Goal: Task Accomplishment & Management: Complete application form

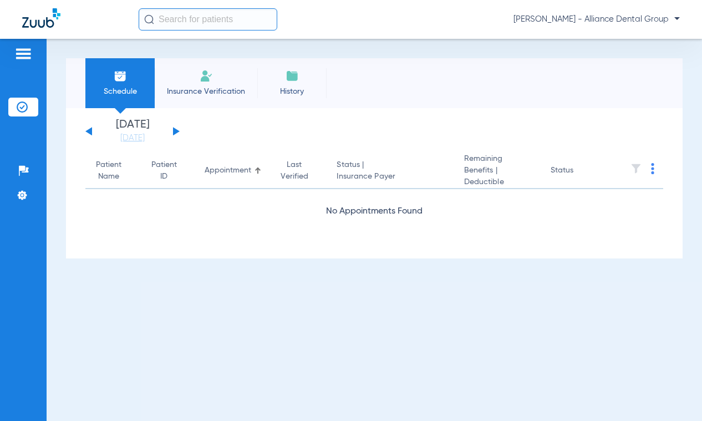
click at [217, 77] on li "Insurance Verification" at bounding box center [206, 83] width 103 height 50
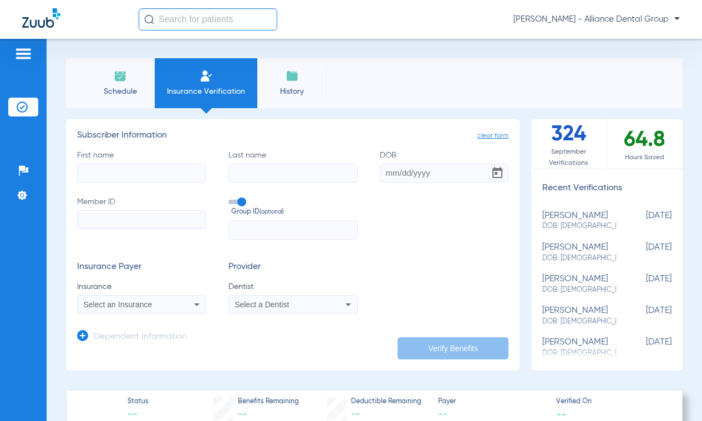
click at [184, 168] on input "First name" at bounding box center [141, 173] width 129 height 19
type input "r"
type input "[PERSON_NAME]"
click at [380, 170] on input "DOB" at bounding box center [444, 173] width 129 height 19
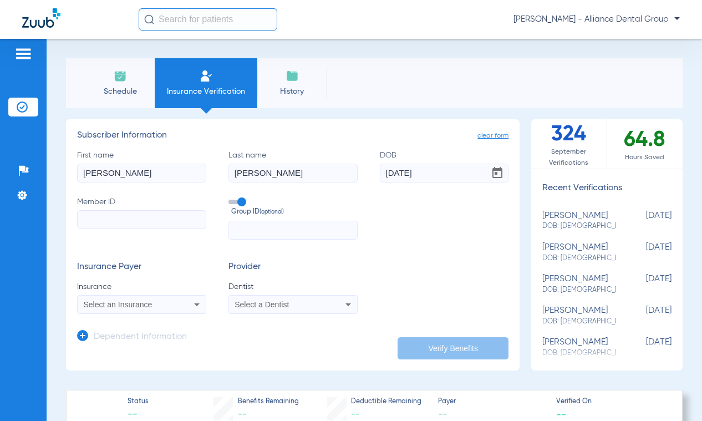
type input "[DATE]"
click at [149, 229] on label "Member ID" at bounding box center [141, 217] width 129 height 43
click at [149, 229] on input "Member ID" at bounding box center [141, 219] width 129 height 19
click at [157, 220] on input "Member ID" at bounding box center [141, 219] width 129 height 19
paste input "U60544682"
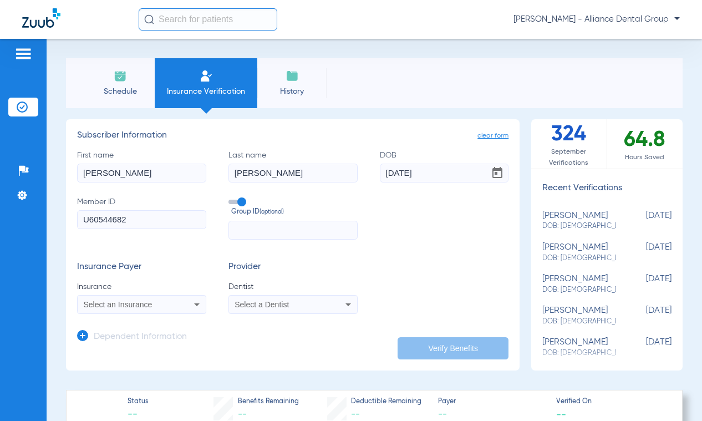
type input "U60544682"
click at [243, 224] on input "text" at bounding box center [292, 230] width 129 height 19
type input "3208168"
click at [345, 303] on icon at bounding box center [348, 304] width 6 height 3
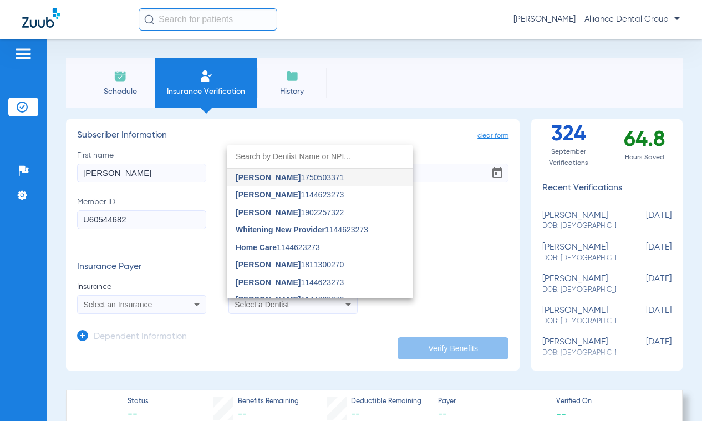
click at [332, 152] on input "dropdown search" at bounding box center [320, 156] width 186 height 23
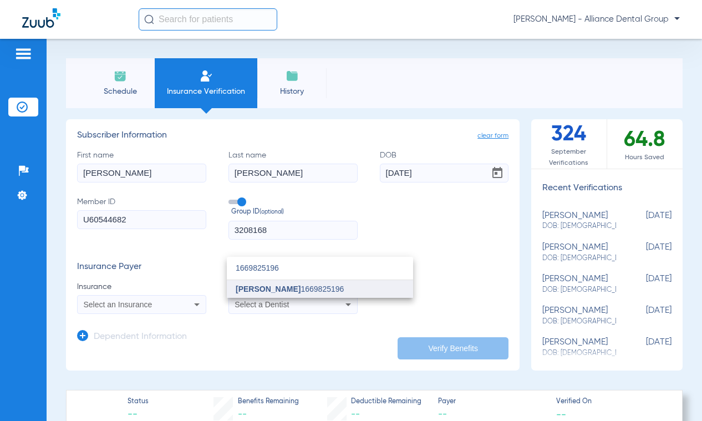
type input "1669825196"
click at [263, 284] on span "[PERSON_NAME]" at bounding box center [268, 288] width 65 height 9
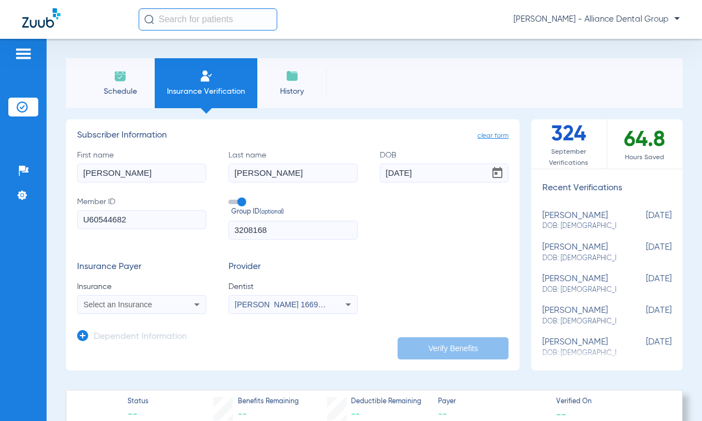
click at [196, 305] on icon at bounding box center [196, 304] width 13 height 13
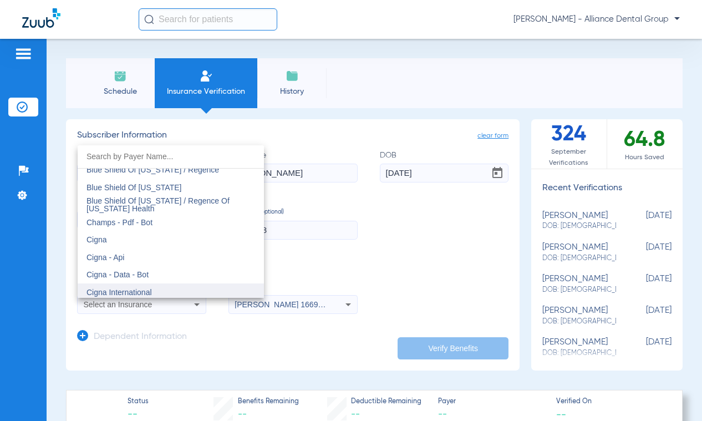
scroll to position [1552, 0]
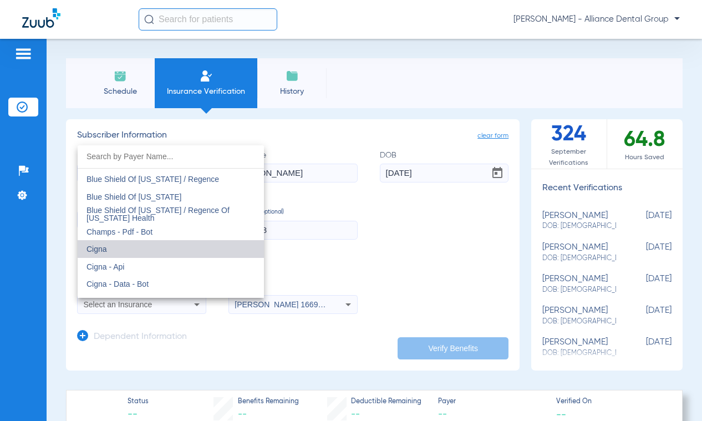
click at [205, 245] on mat-option "Cigna" at bounding box center [171, 249] width 186 height 18
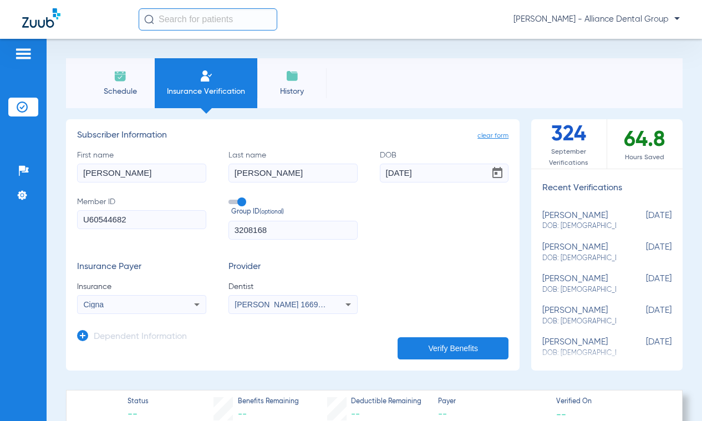
click at [437, 354] on button "Verify Benefits" at bounding box center [452, 348] width 111 height 22
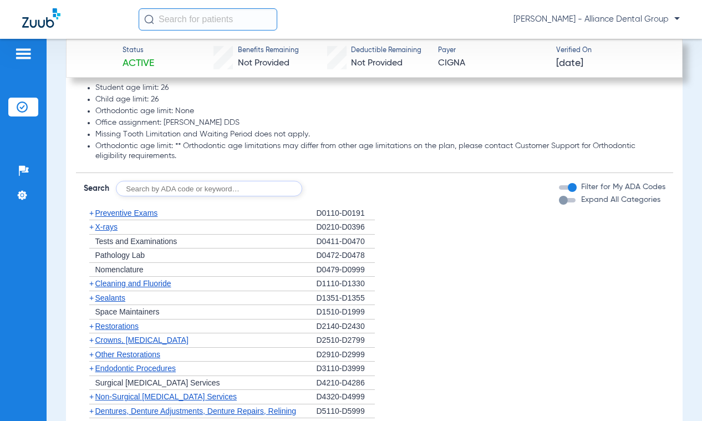
scroll to position [1109, 0]
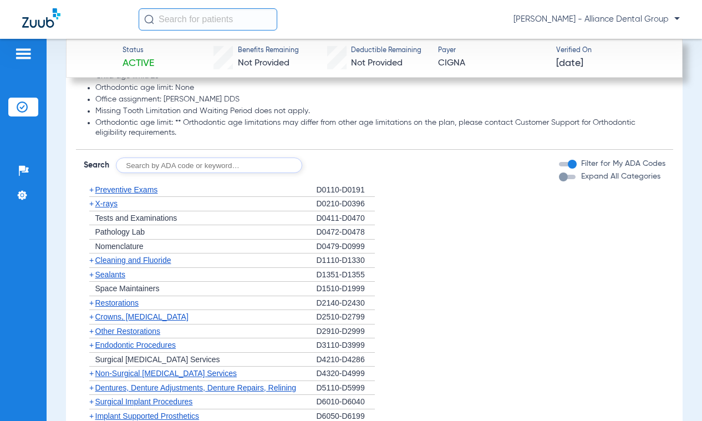
click at [559, 176] on div "button" at bounding box center [563, 176] width 9 height 9
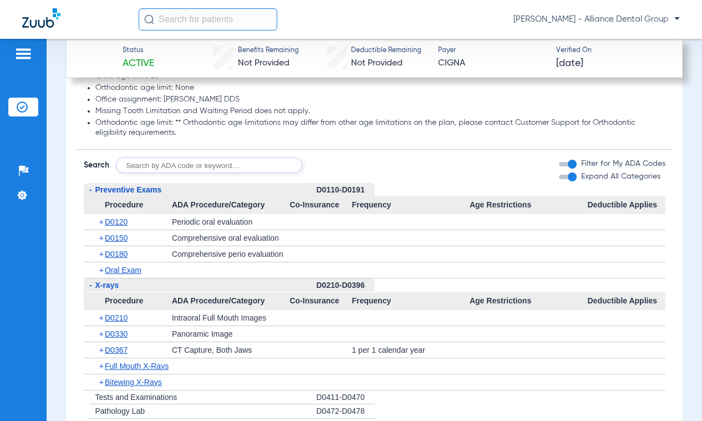
click at [569, 176] on button "Expand All Categories" at bounding box center [569, 177] width 20 height 4
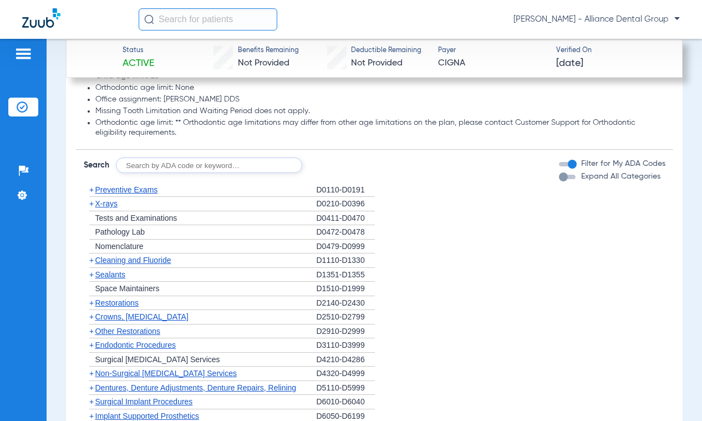
click at [568, 162] on div "button" at bounding box center [572, 164] width 9 height 9
click at [559, 160] on div "button" at bounding box center [563, 164] width 9 height 9
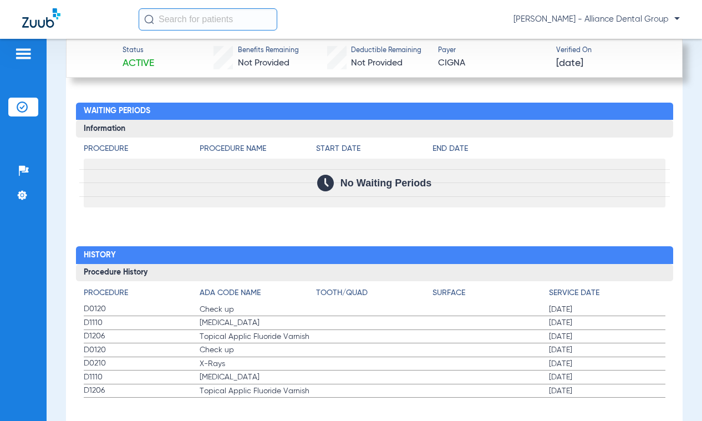
scroll to position [1608, 0]
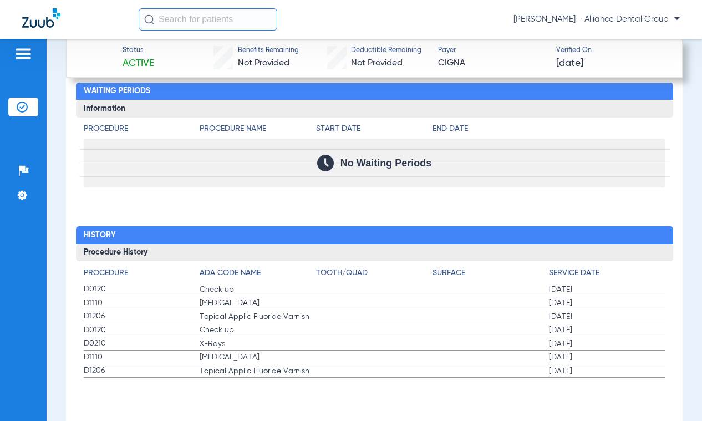
drag, startPoint x: 564, startPoint y: 254, endPoint x: 525, endPoint y: 377, distance: 129.0
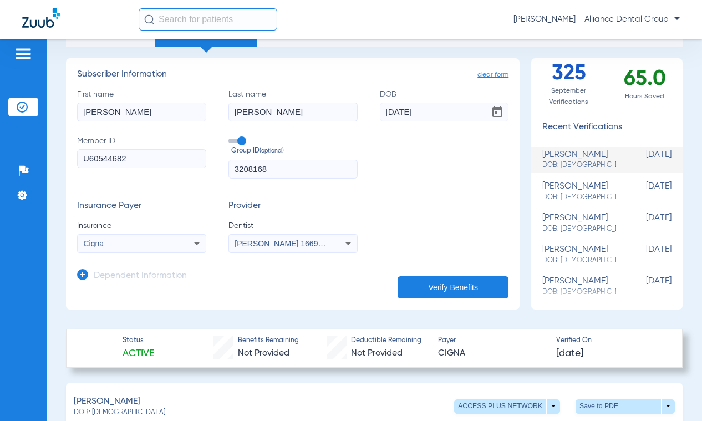
scroll to position [0, 0]
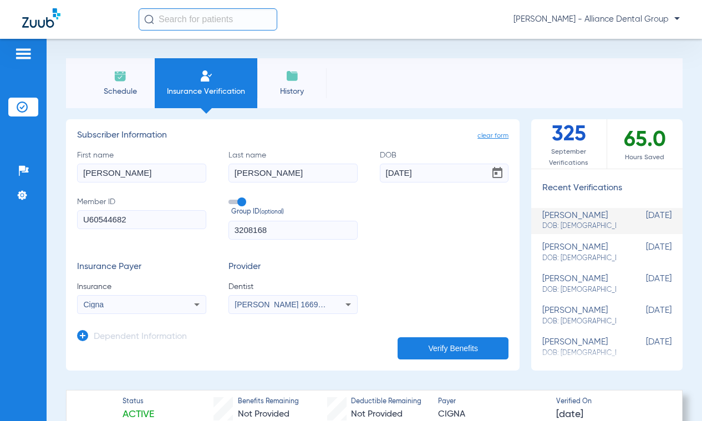
click at [300, 79] on li "History" at bounding box center [291, 83] width 69 height 50
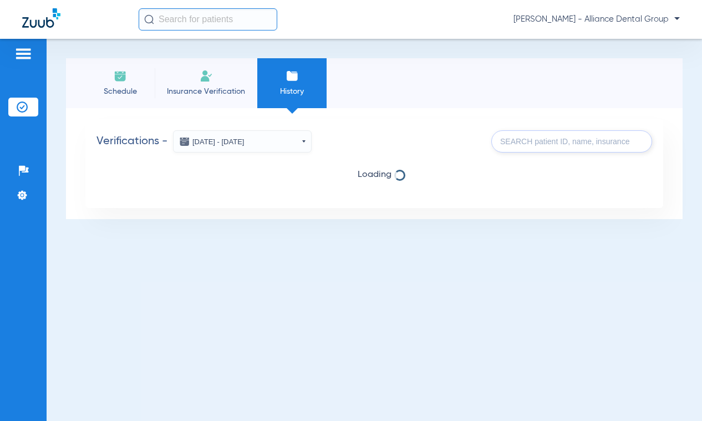
click at [306, 144] on button "[DATE] - [DATE]" at bounding box center [242, 141] width 139 height 22
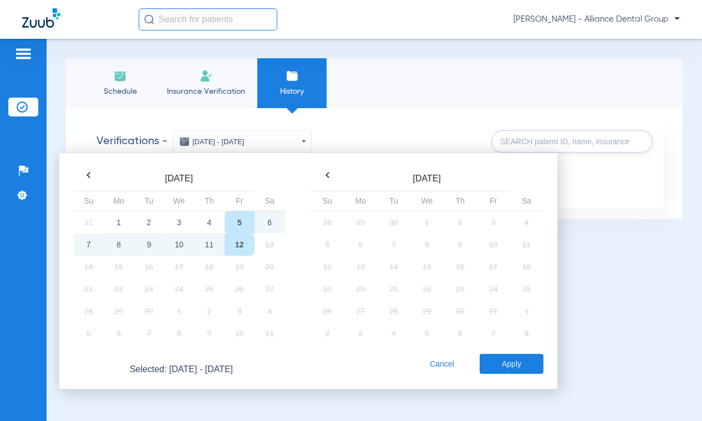
click at [90, 176] on th at bounding box center [89, 175] width 30 height 16
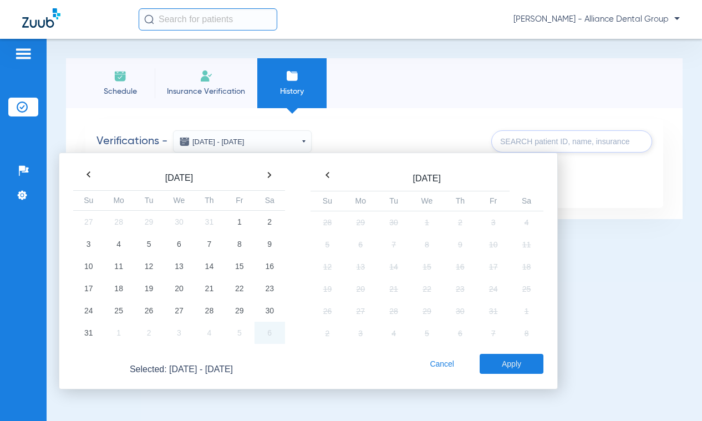
click at [92, 172] on th at bounding box center [89, 175] width 30 height 16
click at [271, 173] on th at bounding box center [269, 175] width 30 height 16
click at [234, 242] on td "8" at bounding box center [240, 244] width 30 height 22
click at [539, 362] on button "Apply" at bounding box center [512, 364] width 64 height 20
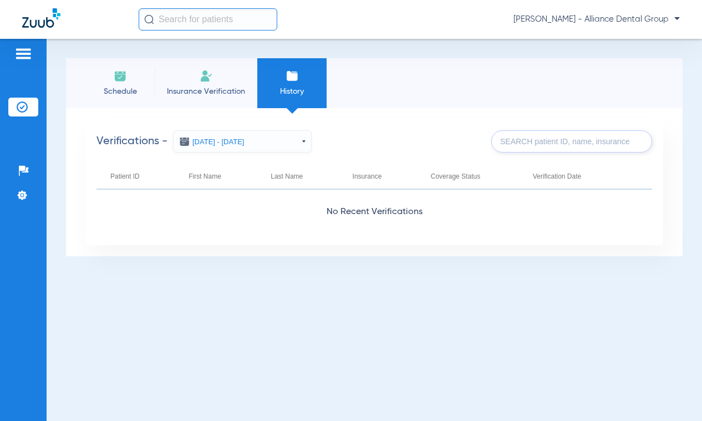
click at [214, 69] on li "Insurance Verification" at bounding box center [206, 83] width 103 height 50
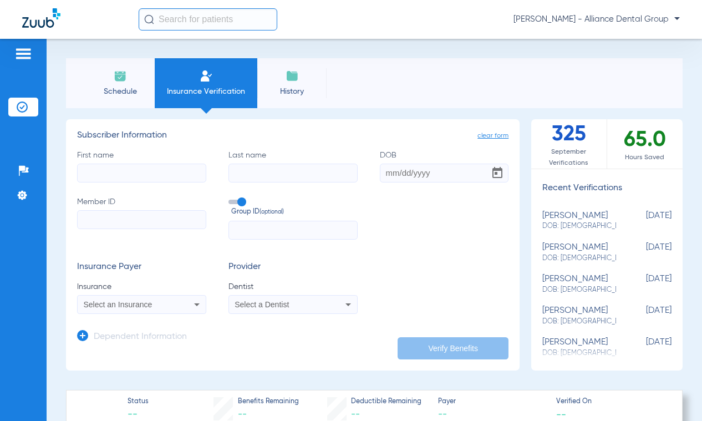
click at [584, 220] on div "[PERSON_NAME] DOB: [DEMOGRAPHIC_DATA]" at bounding box center [579, 221] width 74 height 21
type input "[PERSON_NAME]"
type input "[DATE]"
type input "U60544682"
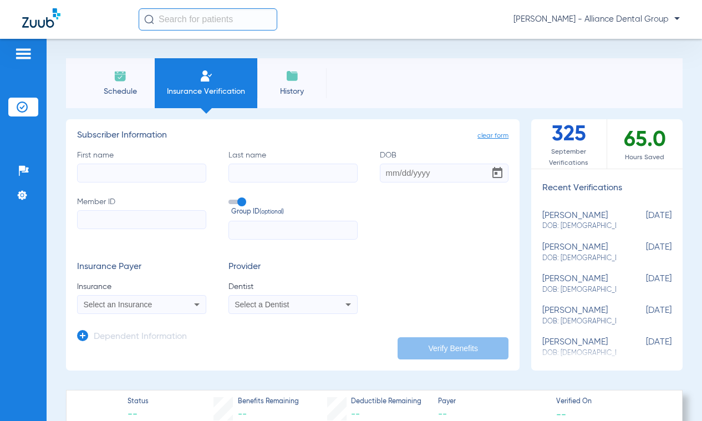
type input "3208168"
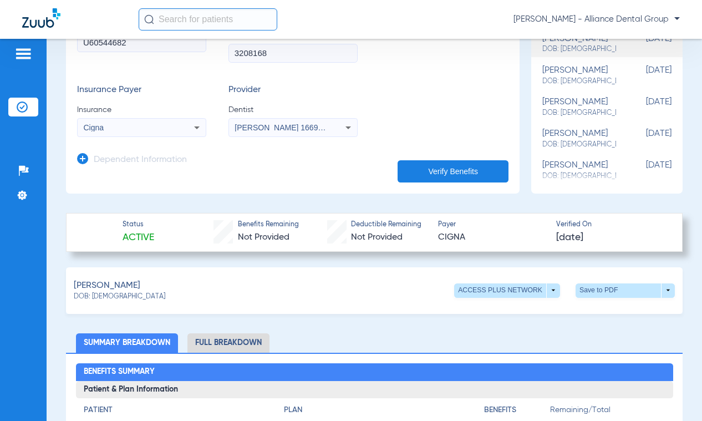
scroll to position [222, 0]
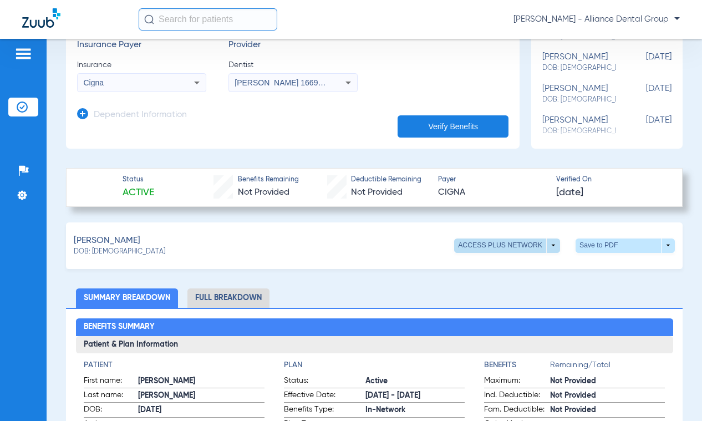
click at [548, 247] on span at bounding box center [507, 245] width 106 height 14
click at [548, 247] on div at bounding box center [351, 210] width 702 height 421
click at [236, 293] on li "Full Breakdown" at bounding box center [228, 297] width 82 height 19
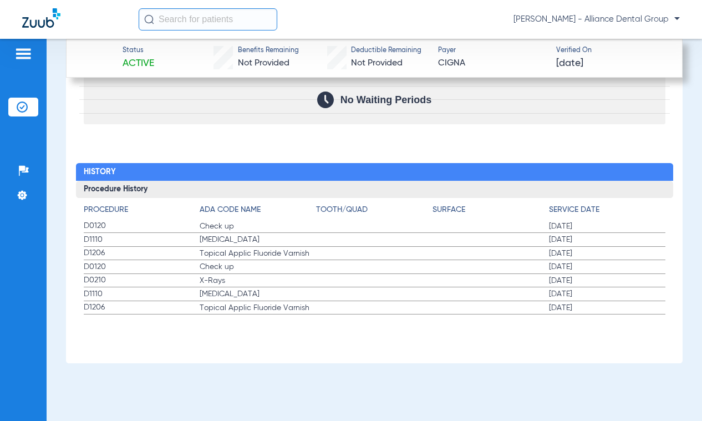
scroll to position [1759, 0]
